Goal: Navigation & Orientation: Go to known website

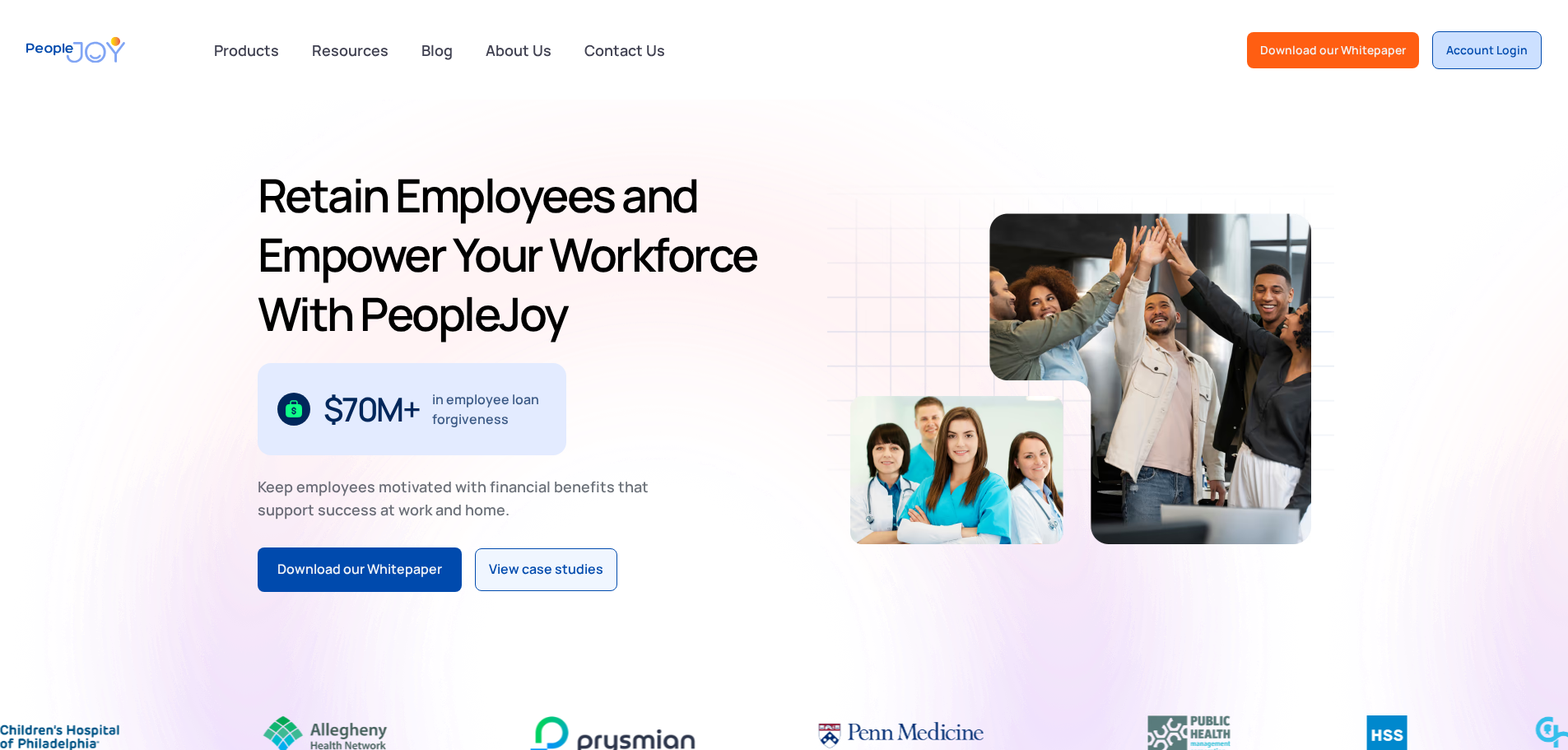
click at [1491, 56] on div "Account Login" at bounding box center [1486, 49] width 82 height 16
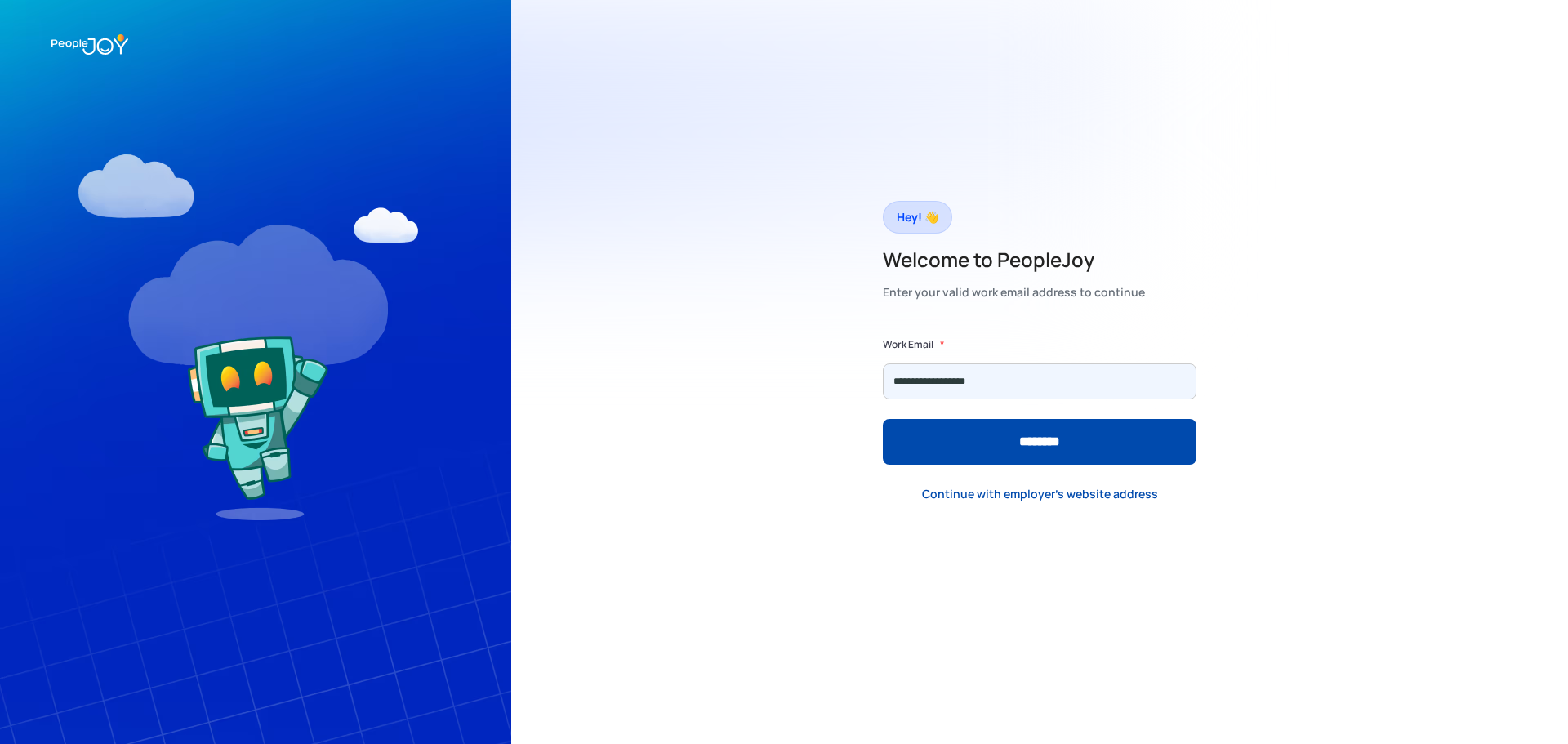
type input "**********"
click at [883, 419] on input "********" at bounding box center [1040, 442] width 314 height 46
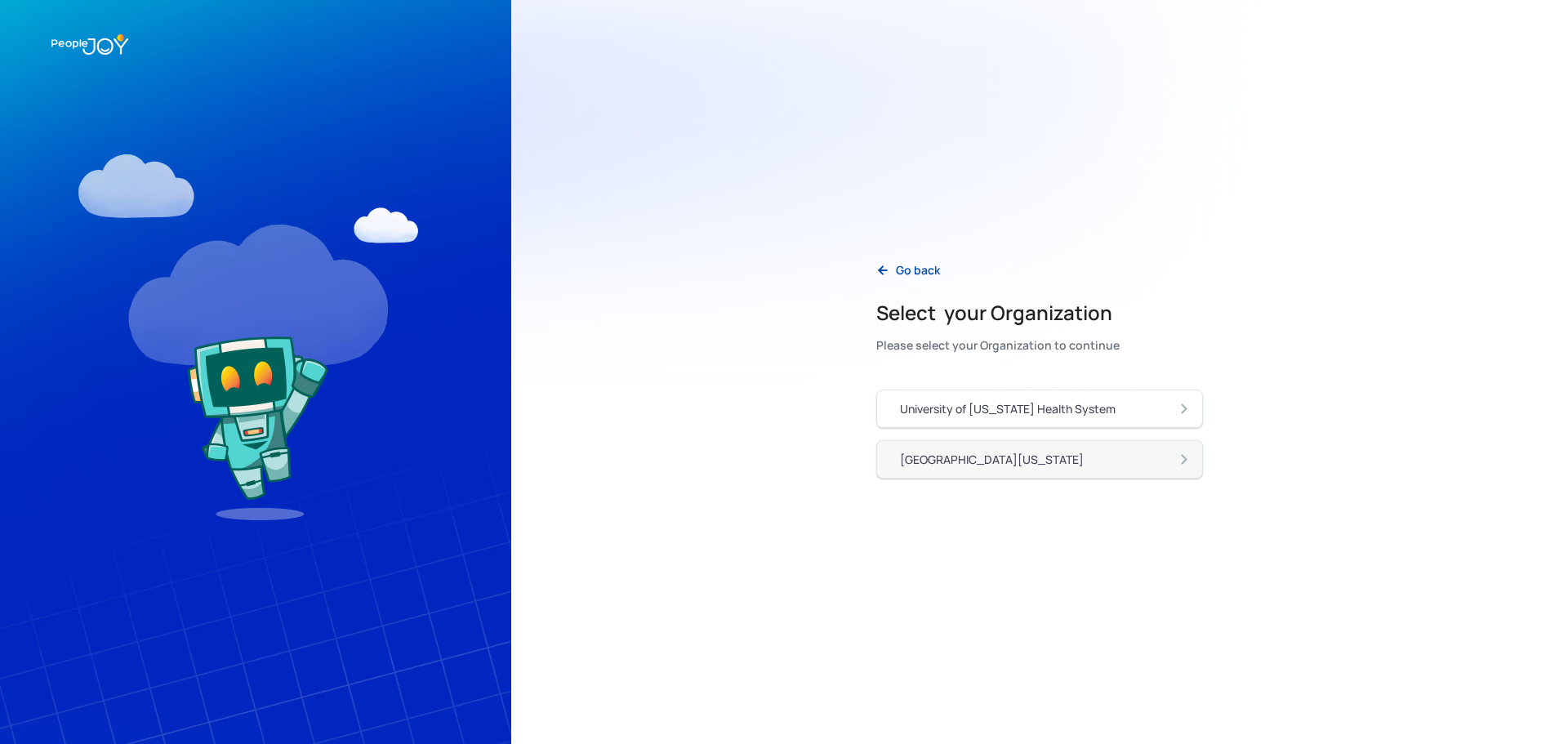
click at [930, 448] on link "[GEOGRAPHIC_DATA][US_STATE]" at bounding box center [1039, 459] width 326 height 38
